Goal: Find specific page/section: Find specific page/section

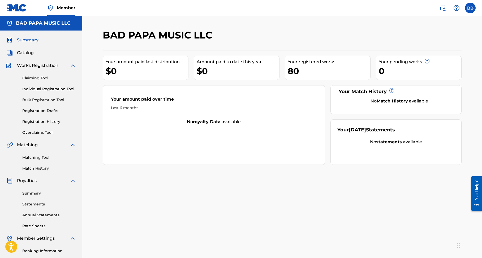
click at [32, 53] on span "Catalog" at bounding box center [25, 53] width 17 height 6
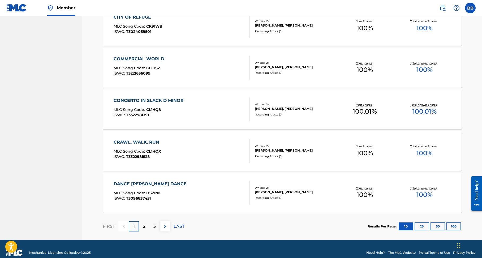
scroll to position [350, 0]
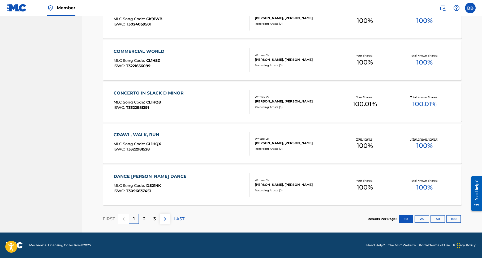
click at [437, 218] on button "50" at bounding box center [438, 219] width 15 height 8
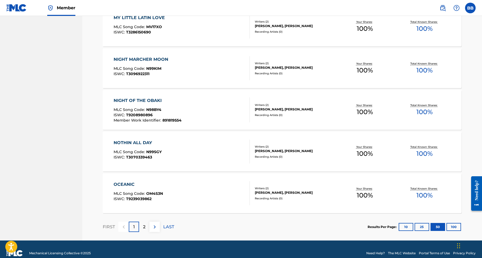
scroll to position [2018, 0]
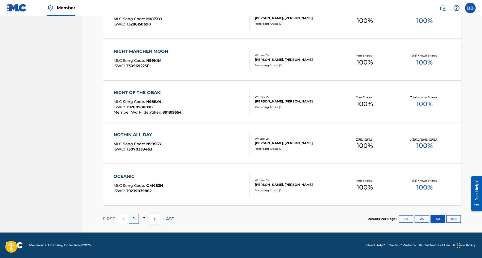
click at [144, 221] on p "2" at bounding box center [144, 219] width 2 height 6
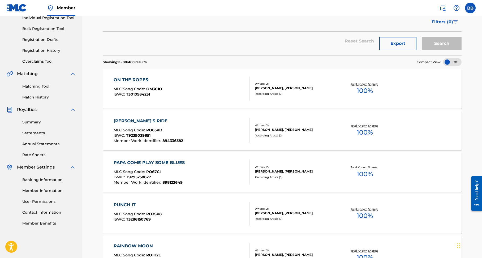
scroll to position [1184, 0]
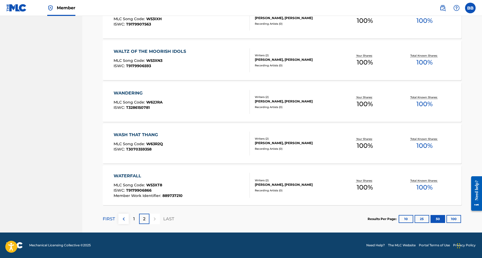
click at [137, 134] on div "WASH THAT THANG" at bounding box center [138, 135] width 49 height 6
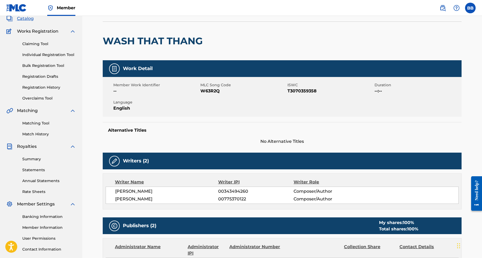
scroll to position [23, 0]
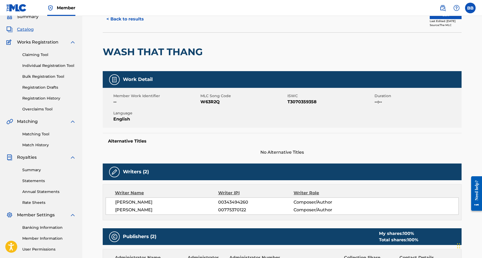
click at [43, 54] on link "Claiming Tool" at bounding box center [49, 55] width 54 height 6
